Goal: Task Accomplishment & Management: Complete application form

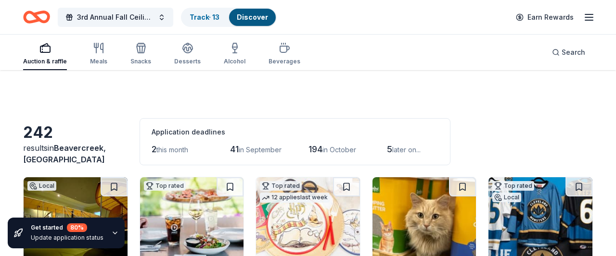
scroll to position [1986, 0]
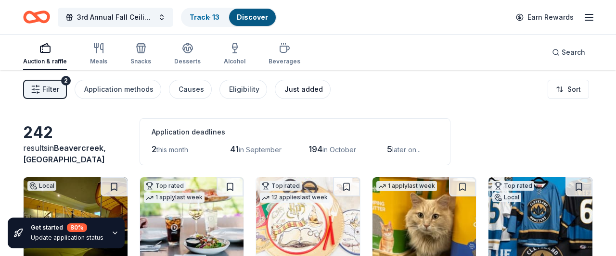
click at [315, 84] on button "Just added" at bounding box center [303, 89] width 56 height 19
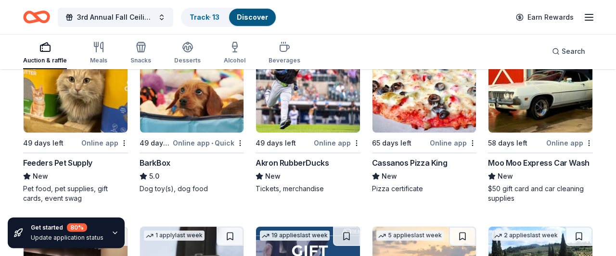
scroll to position [138, 0]
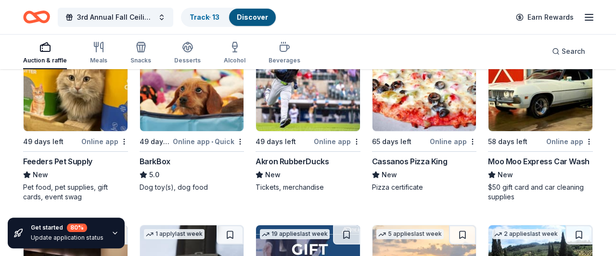
click at [158, 162] on div "BarkBox" at bounding box center [155, 162] width 31 height 12
click at [64, 163] on div "Feeders Pet Supply" at bounding box center [57, 162] width 69 height 12
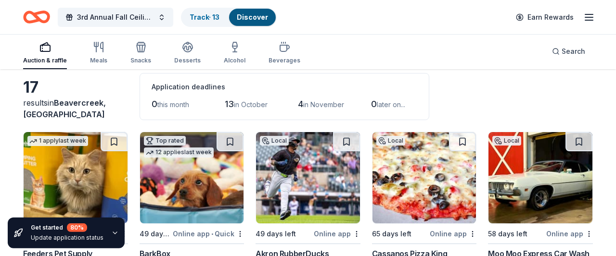
scroll to position [0, 0]
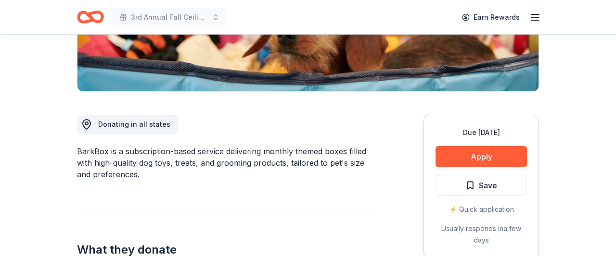
scroll to position [202, 0]
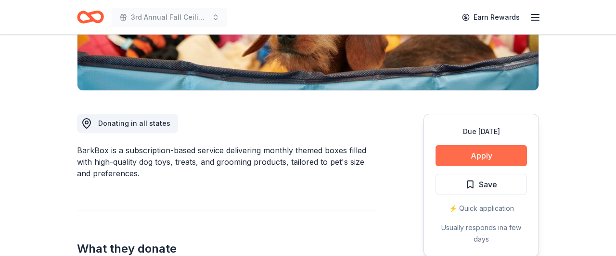
click at [476, 153] on button "Apply" at bounding box center [480, 155] width 91 height 21
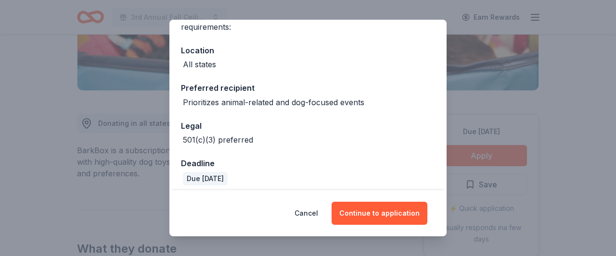
scroll to position [92, 0]
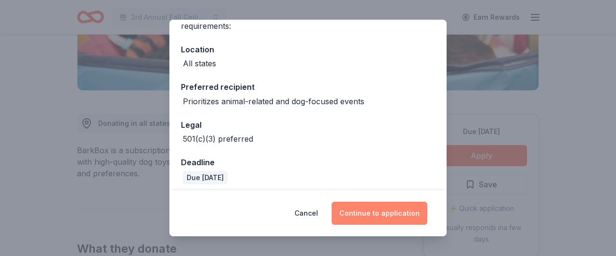
click at [387, 214] on button "Continue to application" at bounding box center [380, 213] width 96 height 23
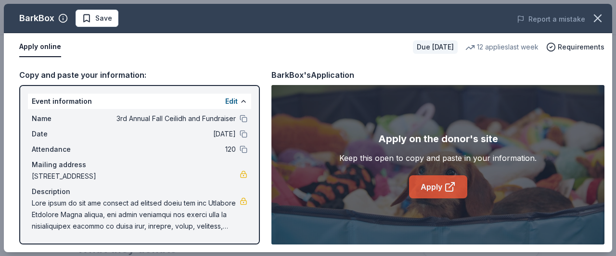
click at [434, 184] on link "Apply" at bounding box center [438, 187] width 58 height 23
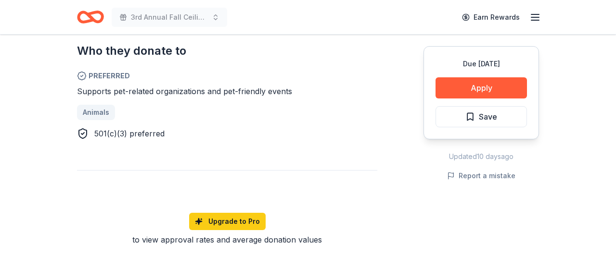
scroll to position [555, 0]
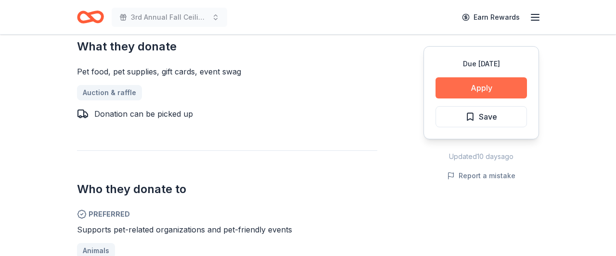
click at [501, 82] on button "Apply" at bounding box center [480, 87] width 91 height 21
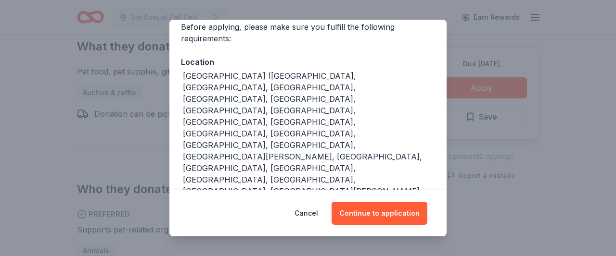
scroll to position [79, 0]
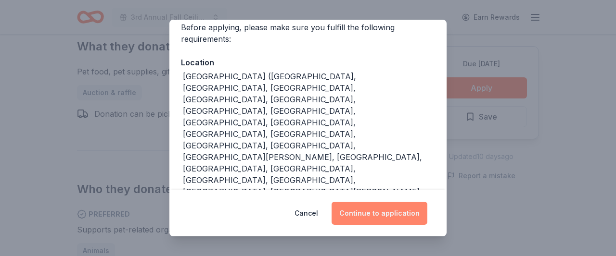
click at [398, 221] on button "Continue to application" at bounding box center [380, 213] width 96 height 23
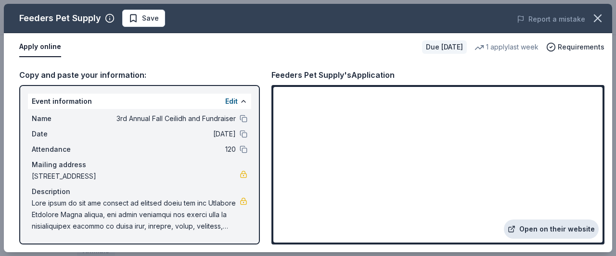
click at [552, 228] on link "Open on their website" at bounding box center [551, 229] width 95 height 19
